Goal: Transaction & Acquisition: Subscribe to service/newsletter

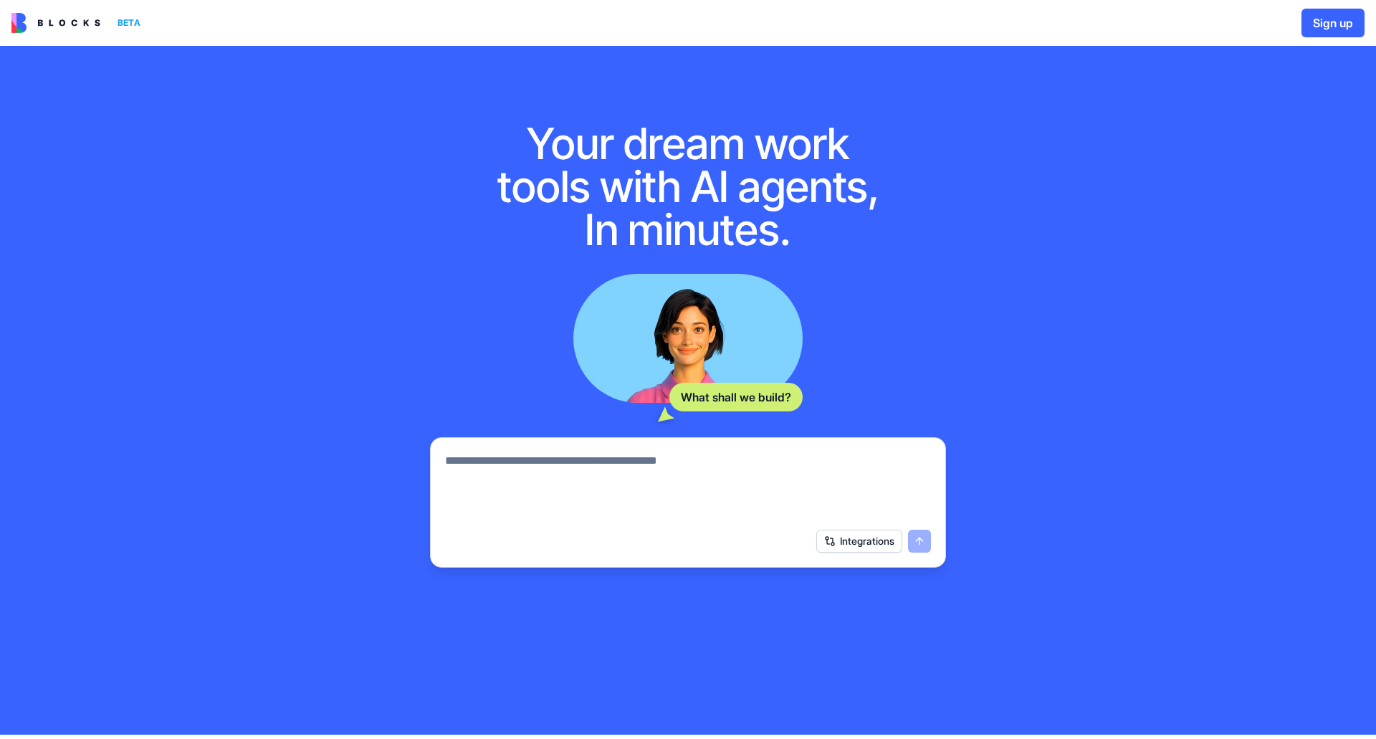
click at [737, 484] on textarea at bounding box center [688, 486] width 486 height 69
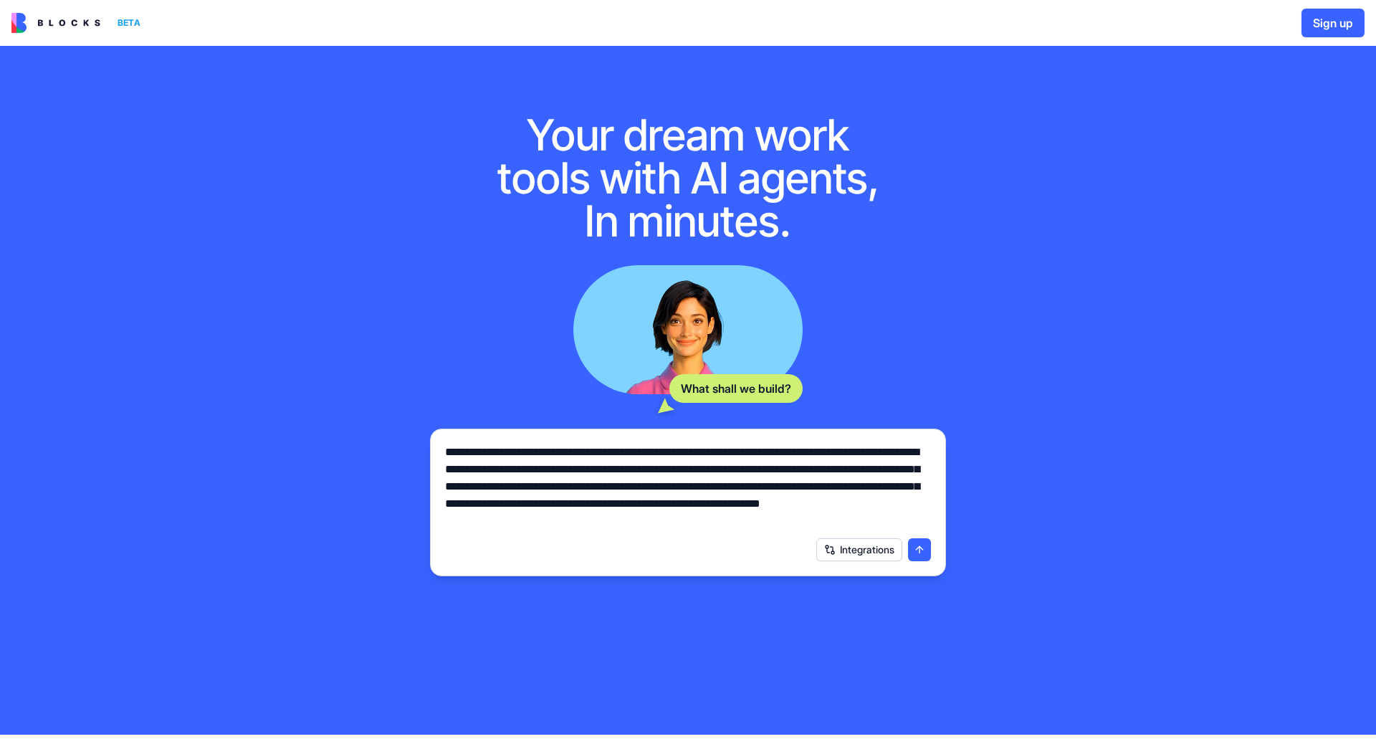
type textarea "**********"
click at [918, 546] on button "submit" at bounding box center [919, 549] width 23 height 23
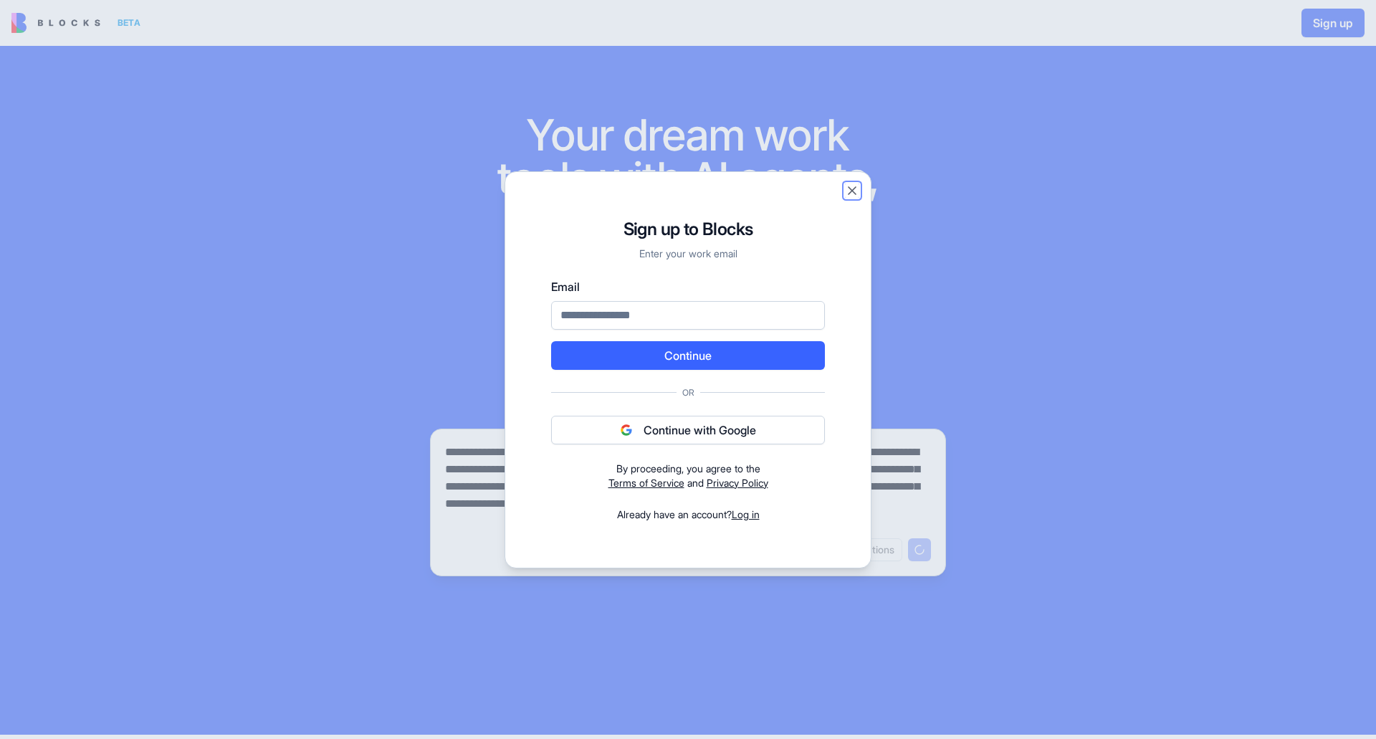
click at [855, 191] on button "Close" at bounding box center [852, 190] width 14 height 14
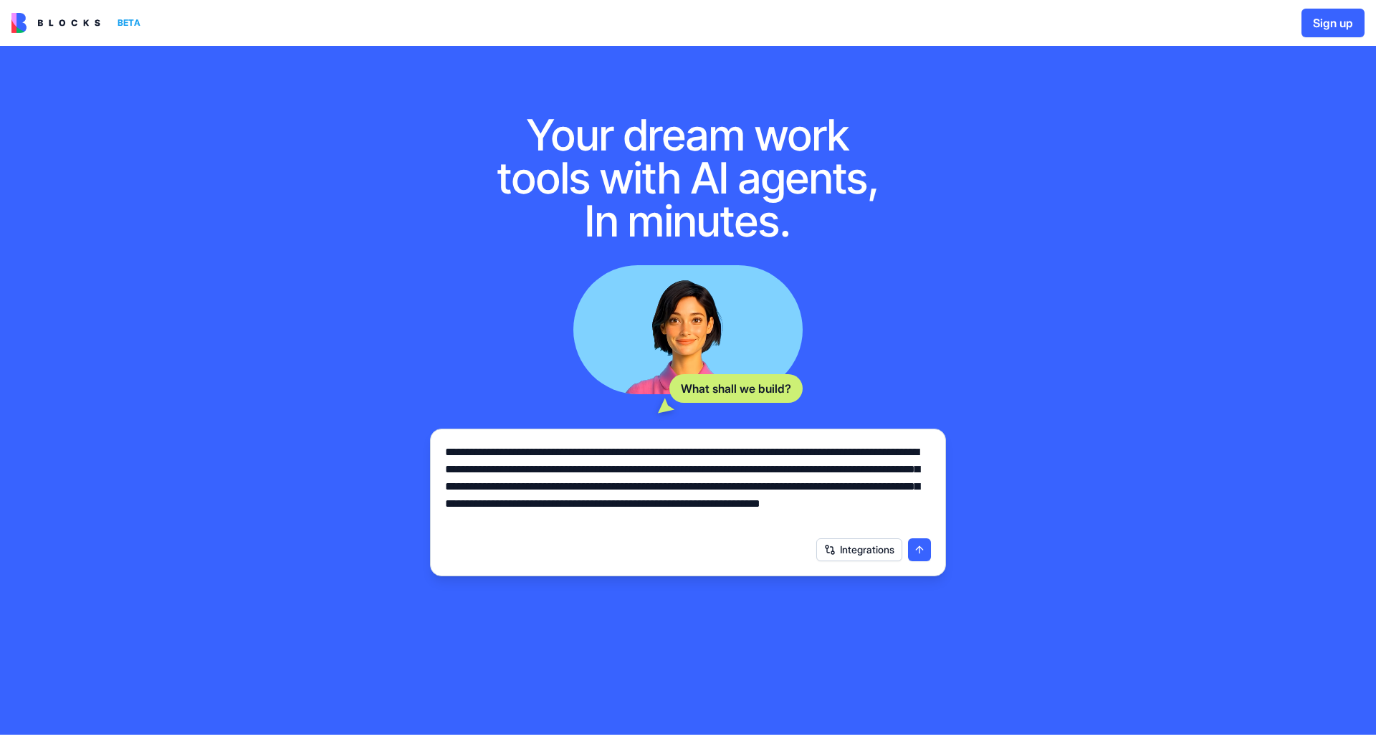
drag, startPoint x: 59, startPoint y: 39, endPoint x: 70, endPoint y: 24, distance: 18.1
click at [59, 39] on div "BETA Sign up" at bounding box center [688, 23] width 1376 height 46
click at [70, 24] on img at bounding box center [55, 23] width 89 height 20
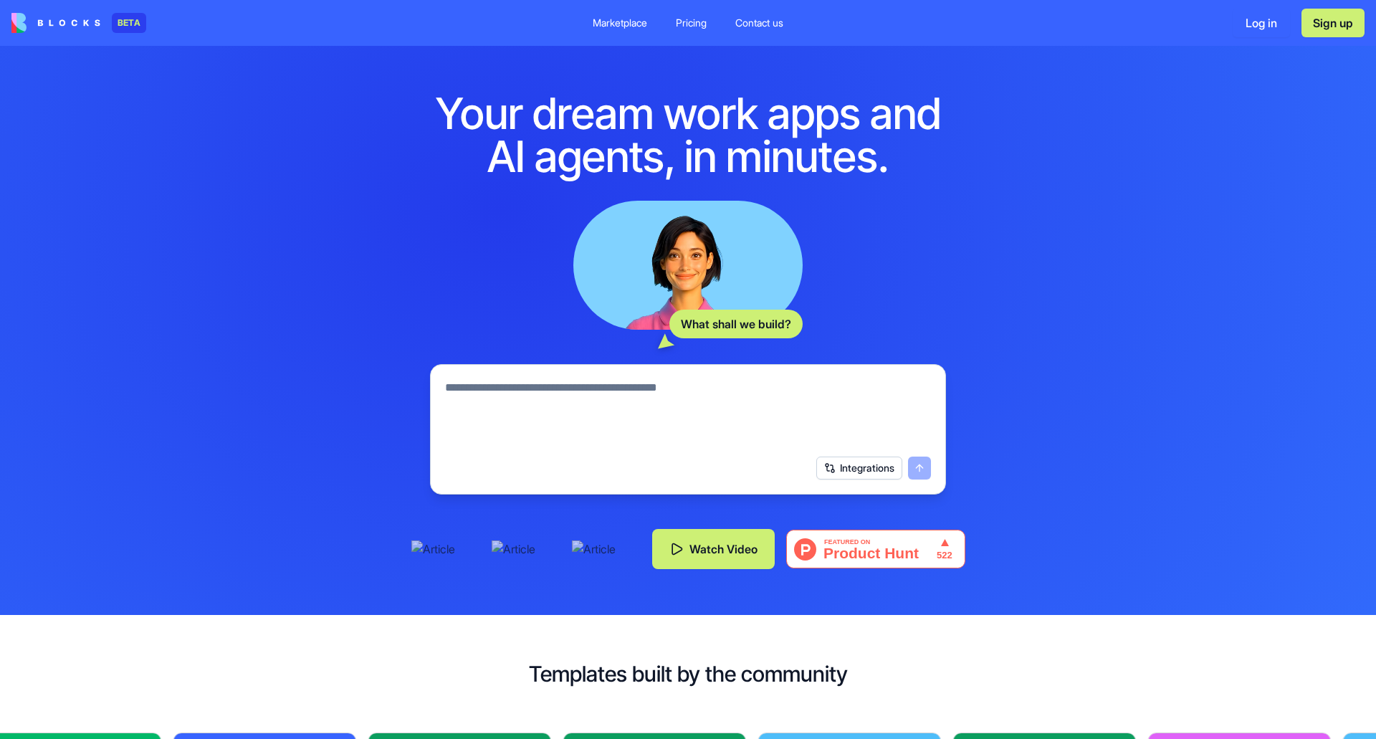
click at [692, 22] on div "Pricing" at bounding box center [691, 23] width 31 height 14
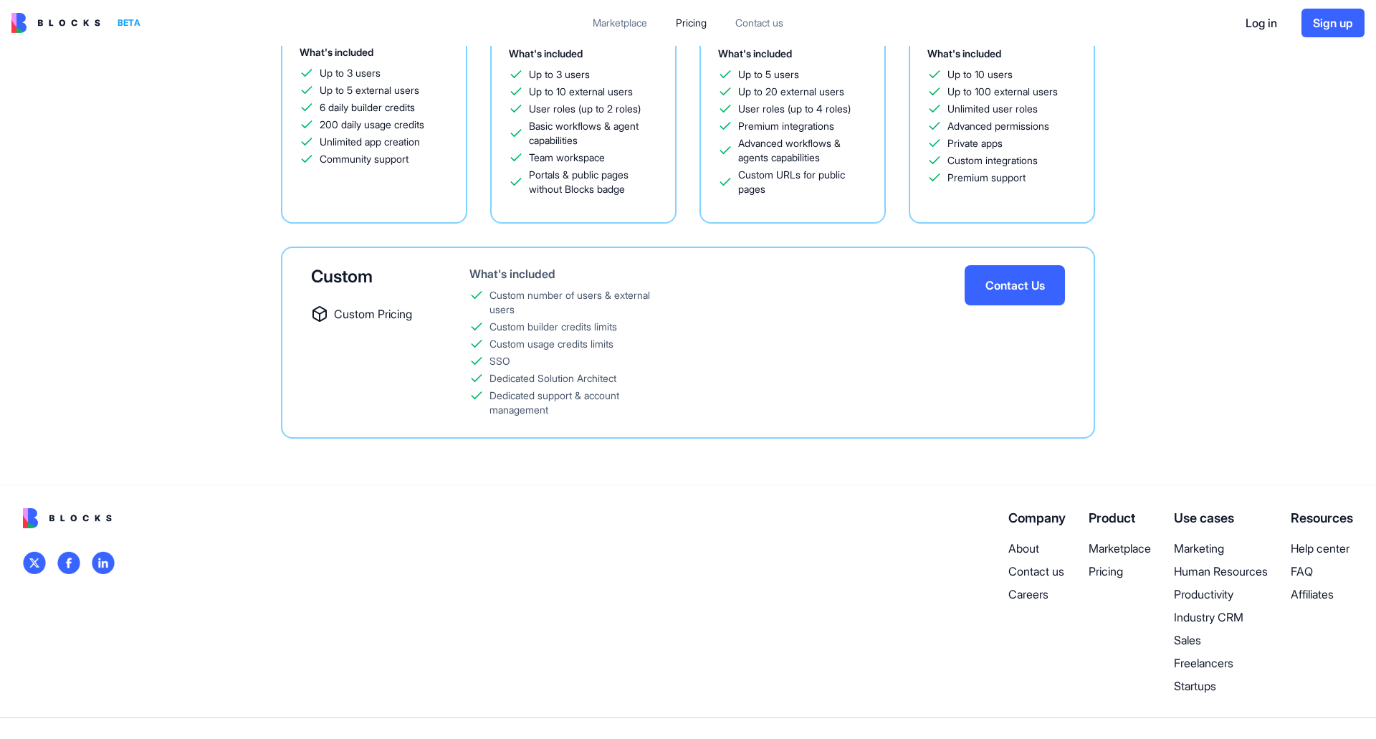
scroll to position [143, 0]
